Goal: Task Accomplishment & Management: Use online tool/utility

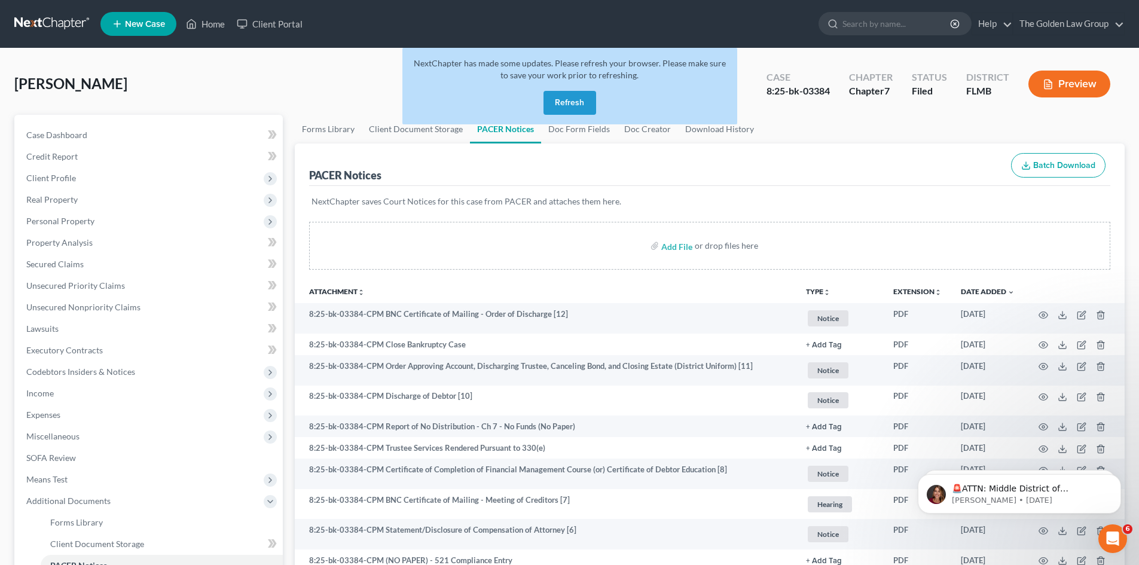
click at [29, 17] on link at bounding box center [52, 24] width 77 height 22
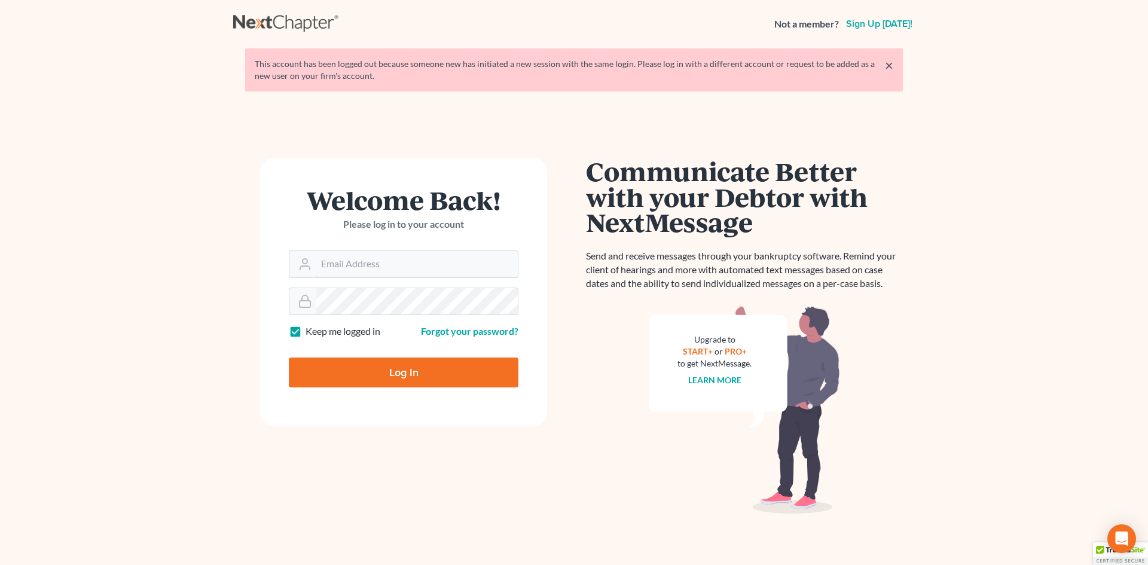
type input "[EMAIL_ADDRESS][DOMAIN_NAME]"
click at [397, 371] on input "Log In" at bounding box center [404, 372] width 230 height 30
type input "Thinking..."
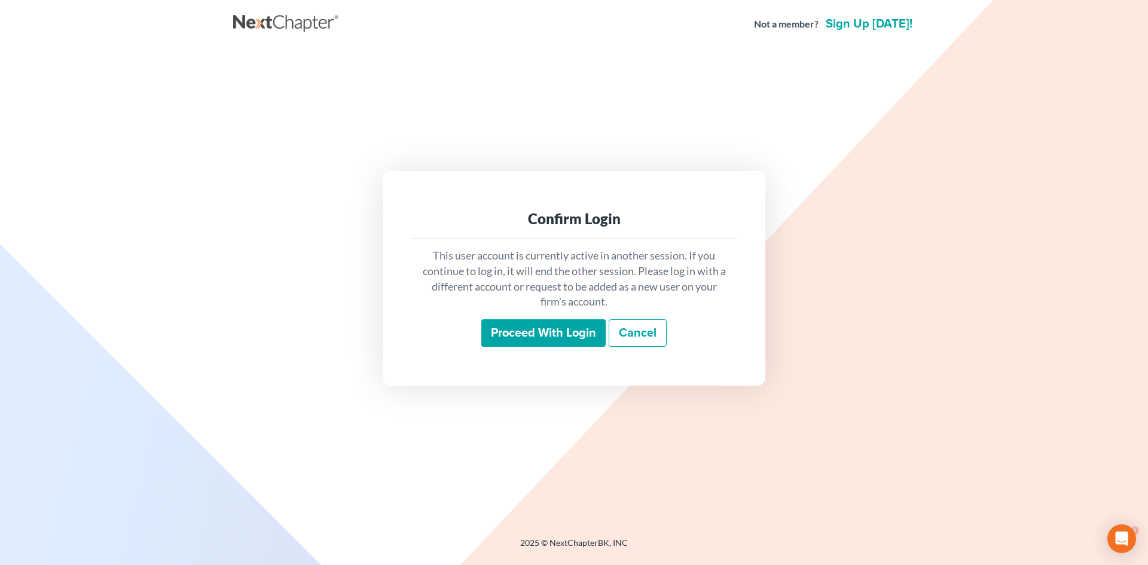
click at [552, 332] on input "Proceed with login" at bounding box center [543, 332] width 124 height 27
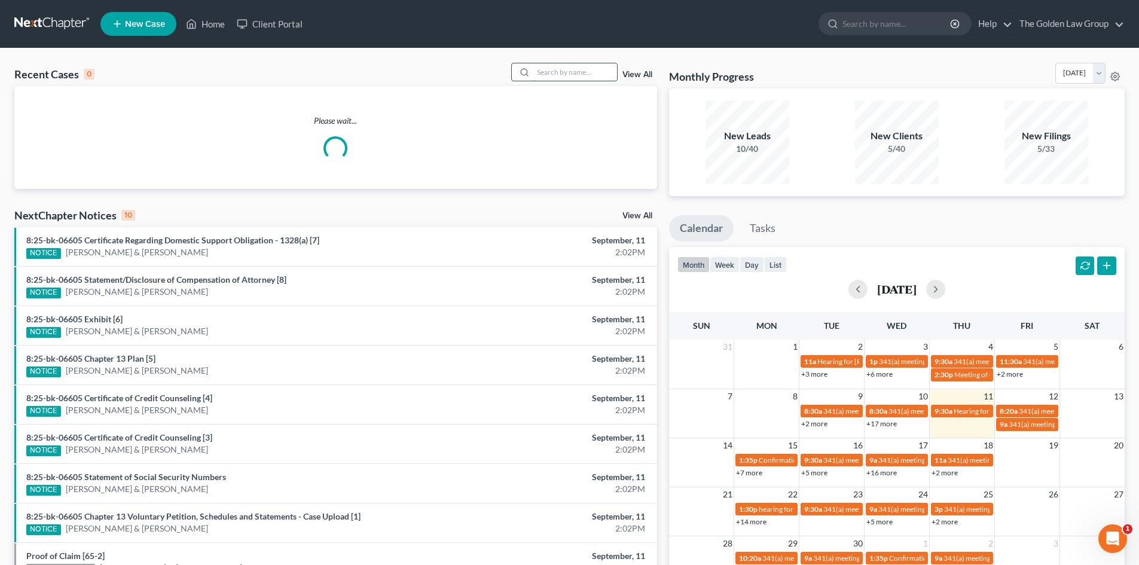
click at [552, 71] on input "search" at bounding box center [575, 71] width 84 height 17
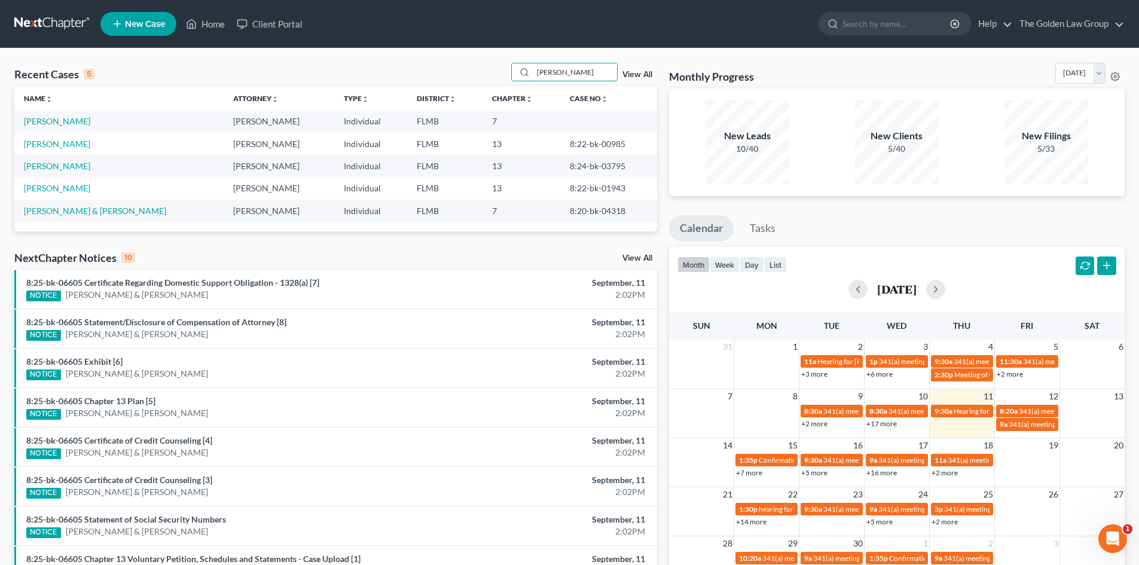
type input "barnes"
click at [68, 144] on link "Barnes, Ronald" at bounding box center [57, 144] width 66 height 10
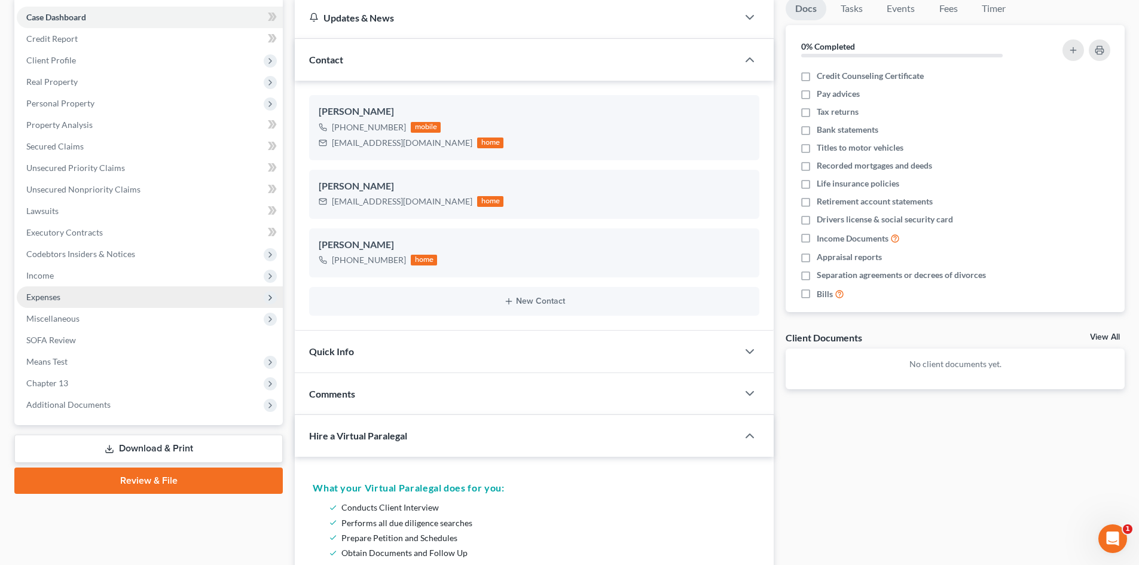
scroll to position [120, 0]
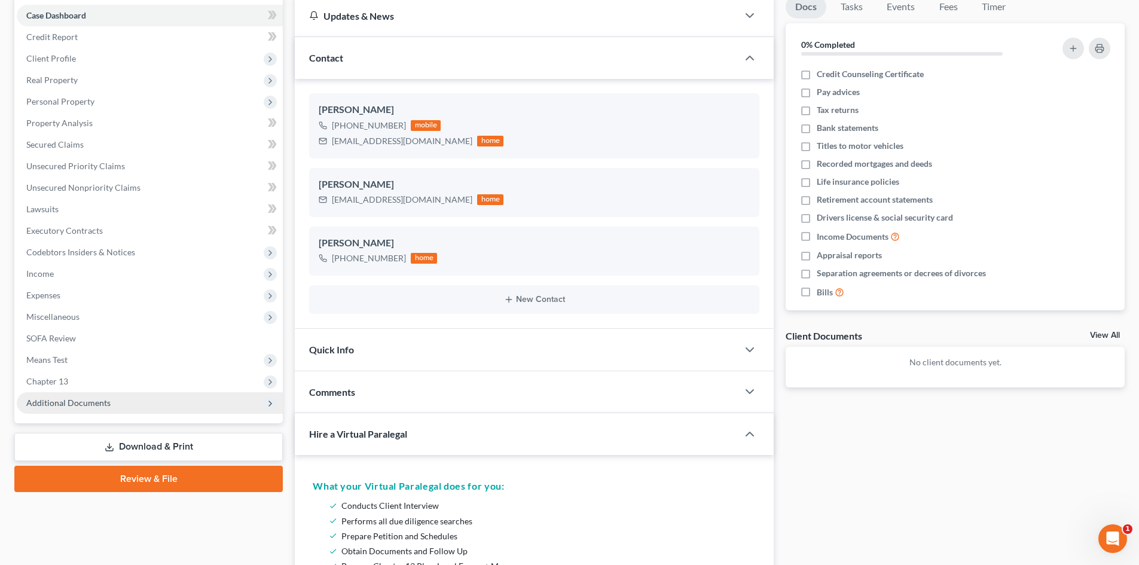
click at [74, 404] on span "Additional Documents" at bounding box center [68, 403] width 84 height 10
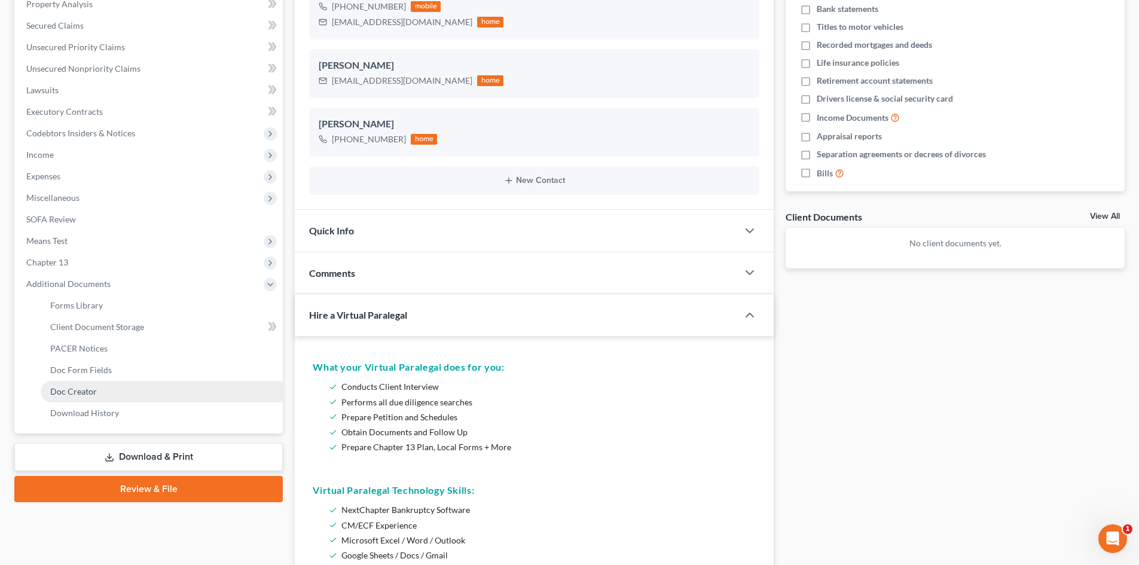
scroll to position [239, 0]
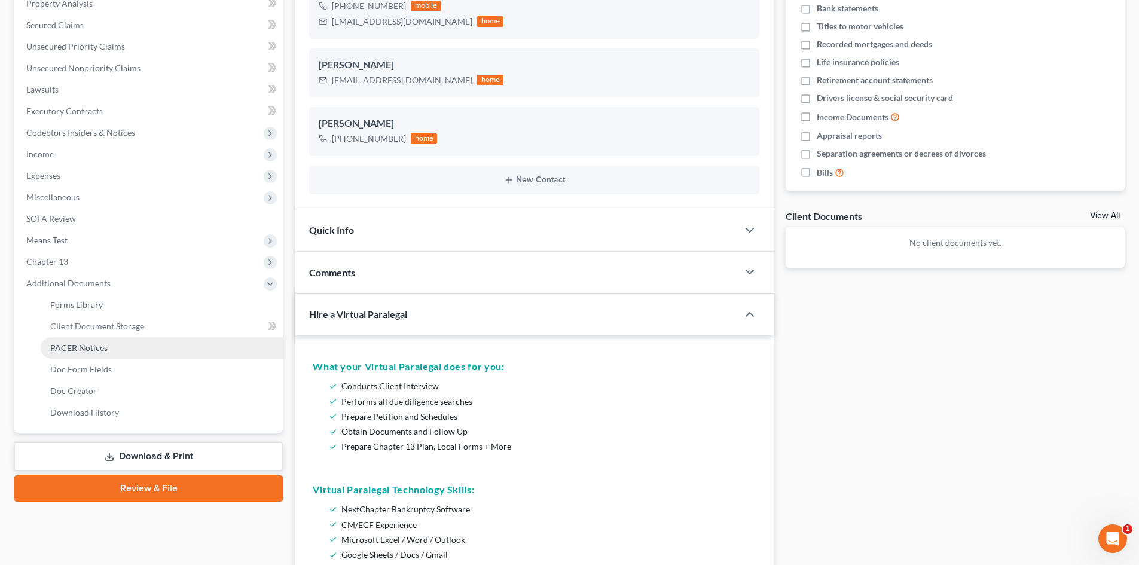
click at [106, 351] on span "PACER Notices" at bounding box center [78, 348] width 57 height 10
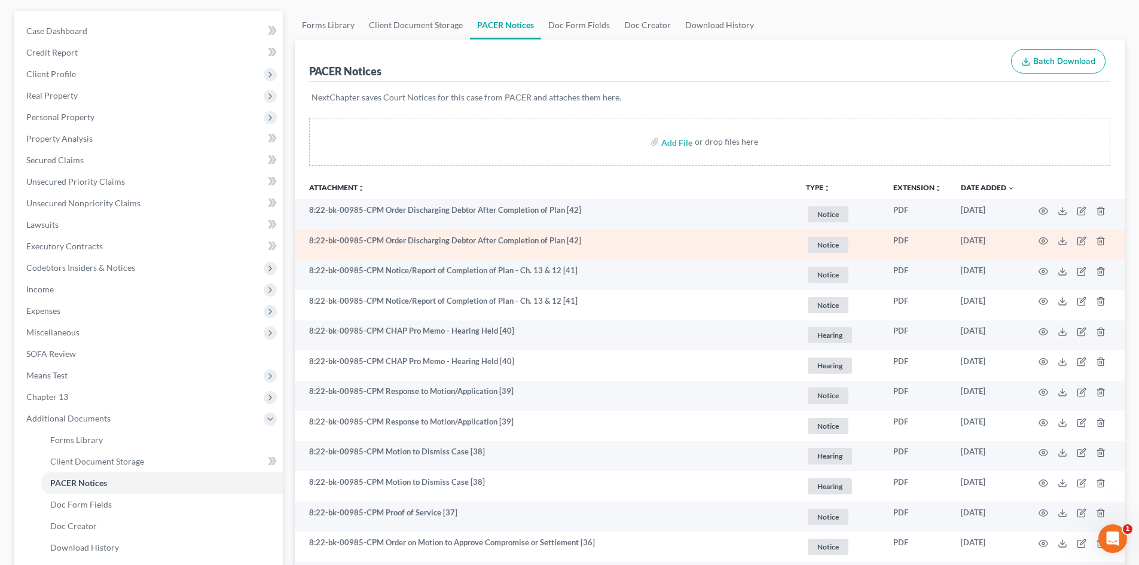
scroll to position [120, 0]
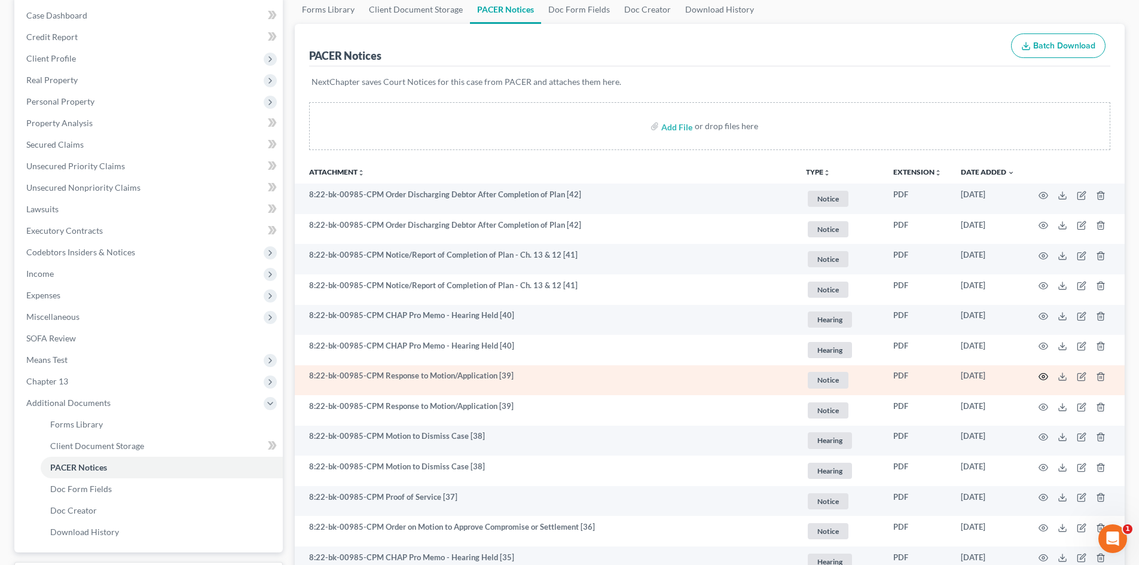
click at [1043, 372] on icon "button" at bounding box center [1043, 377] width 10 height 10
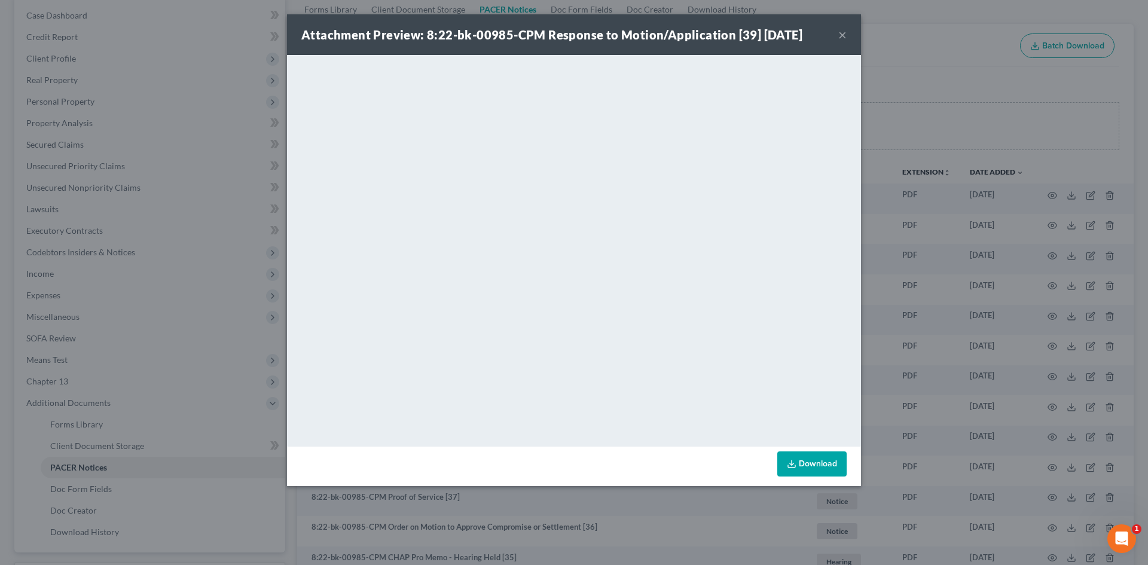
click at [844, 32] on button "×" at bounding box center [842, 34] width 8 height 14
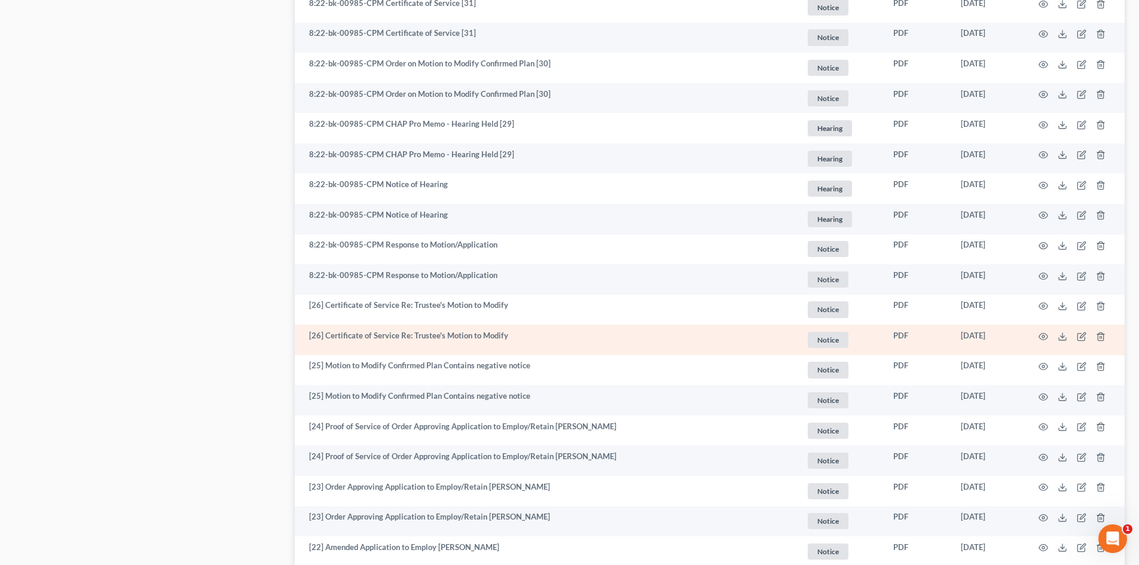
scroll to position [795, 0]
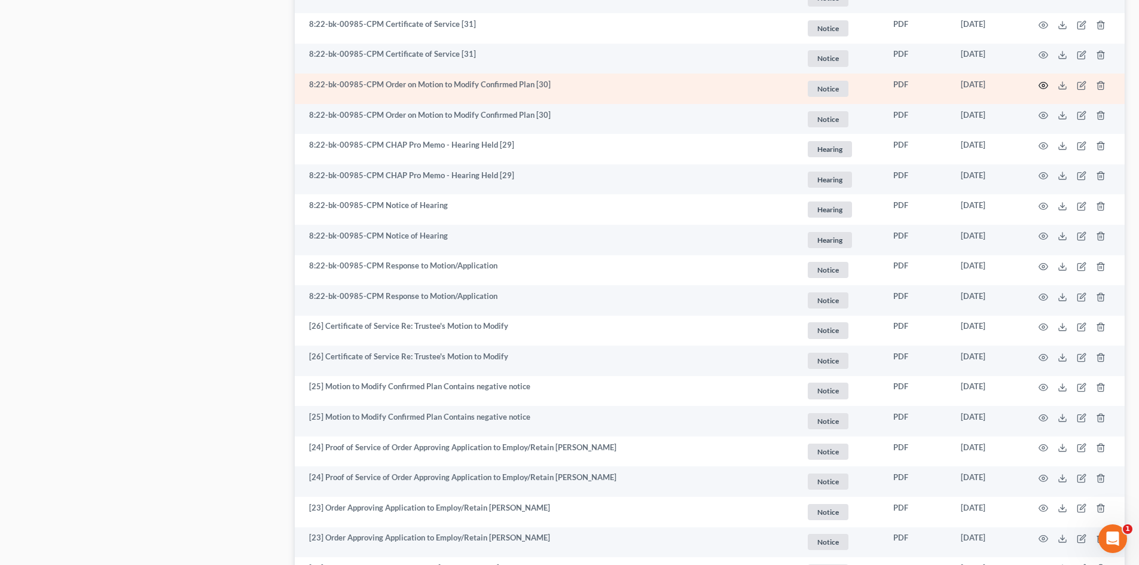
click at [1044, 84] on circle "button" at bounding box center [1043, 85] width 2 height 2
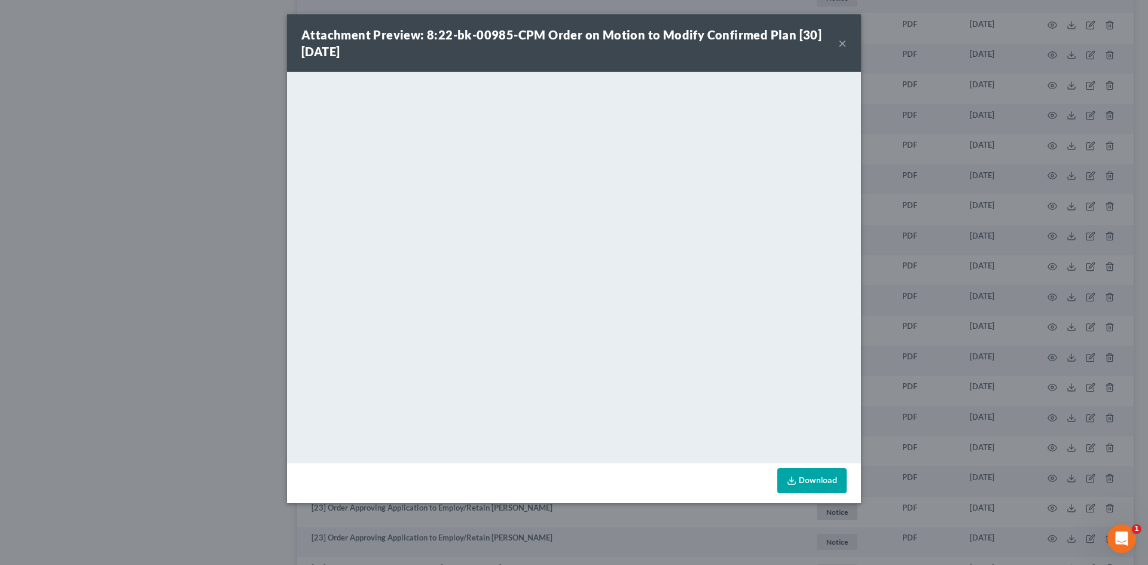
click at [840, 45] on button "×" at bounding box center [842, 43] width 8 height 14
